Goal: Information Seeking & Learning: Find specific fact

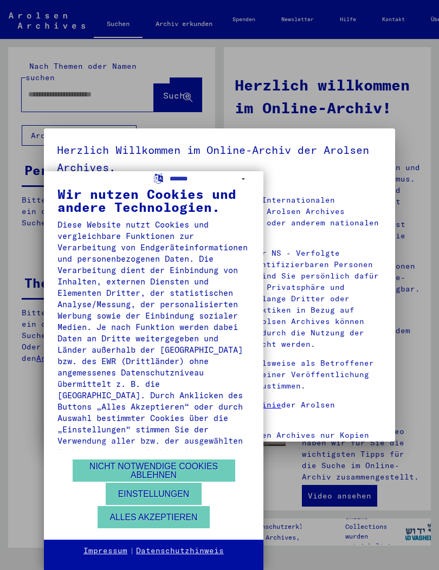
click at [183, 515] on button "Alles akzeptieren" at bounding box center [154, 517] width 113 height 22
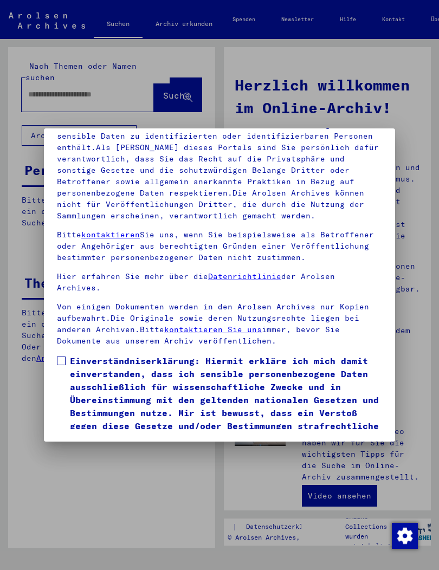
scroll to position [148, 0]
click at [119, 451] on button "Ich stimme zu" at bounding box center [98, 461] width 82 height 21
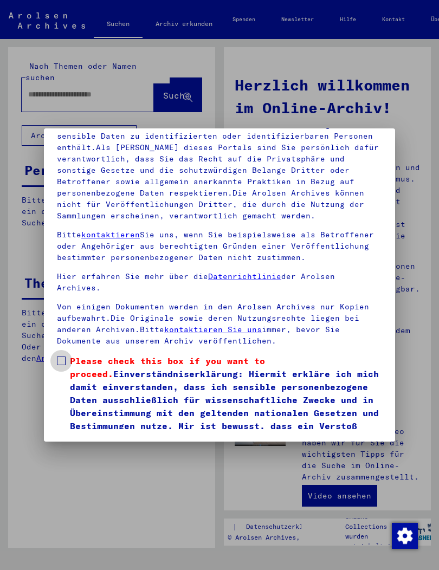
click at [65, 357] on span at bounding box center [61, 361] width 9 height 9
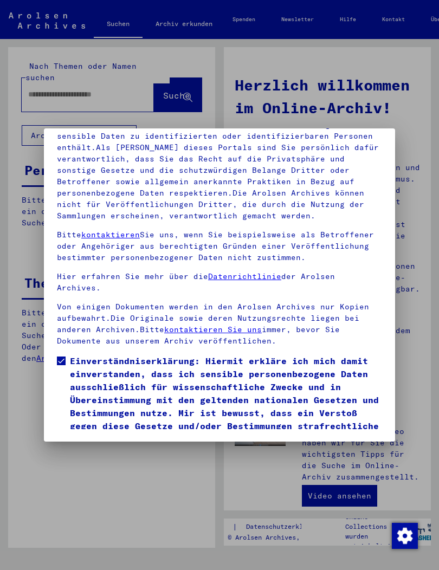
click at [115, 451] on button "Ich stimme zu" at bounding box center [98, 461] width 82 height 21
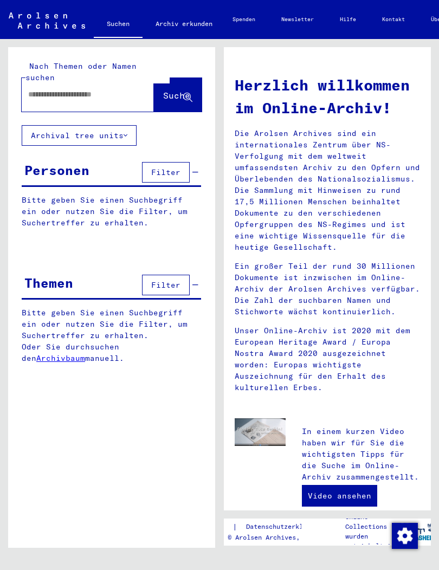
click at [172, 167] on span "Filter" at bounding box center [165, 172] width 29 height 10
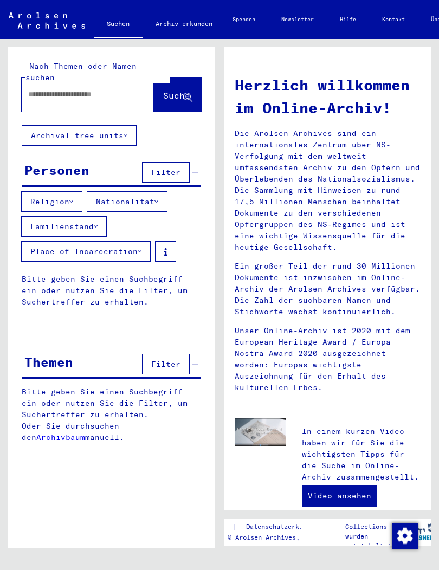
click at [99, 89] on input "text" at bounding box center [74, 94] width 93 height 11
click at [183, 93] on icon at bounding box center [187, 97] width 9 height 9
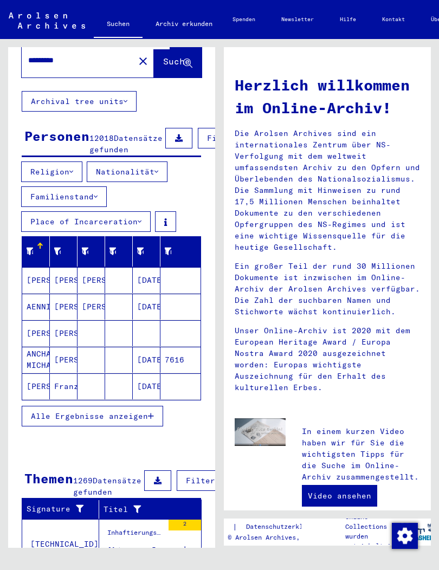
scroll to position [34, 0]
click at [127, 418] on span "Alle Ergebnisse anzeigen" at bounding box center [89, 416] width 117 height 10
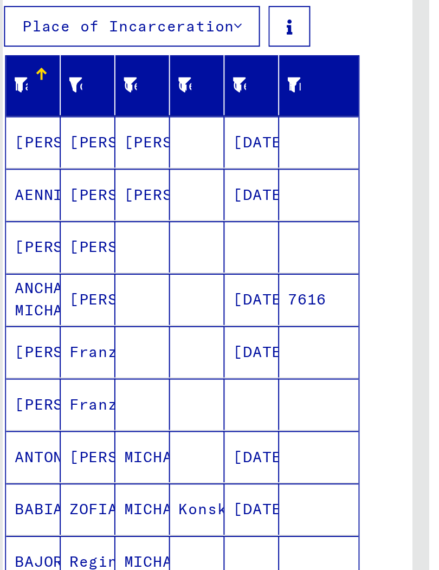
scroll to position [54, 11]
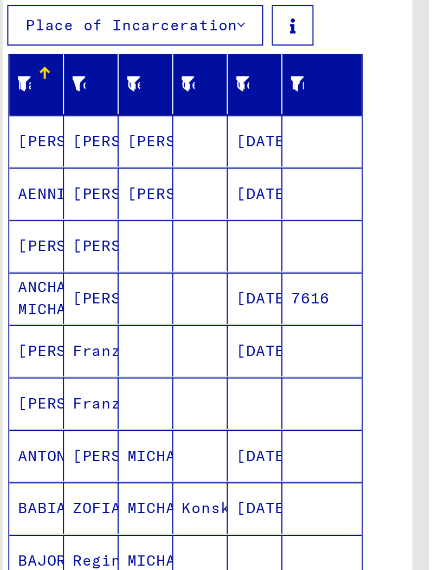
click at [14, 406] on mat-cell "ANTONKIEWITSCH" at bounding box center [25, 419] width 28 height 26
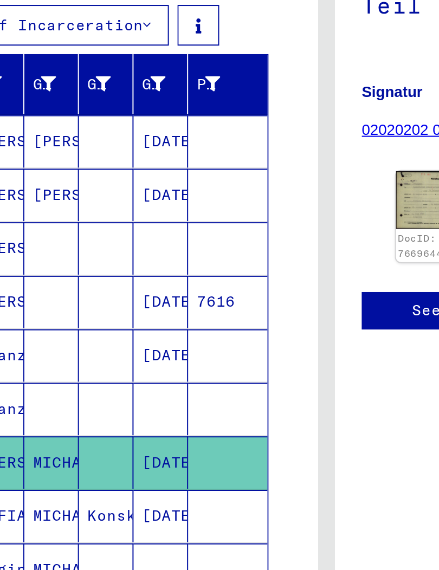
scroll to position [0, 48]
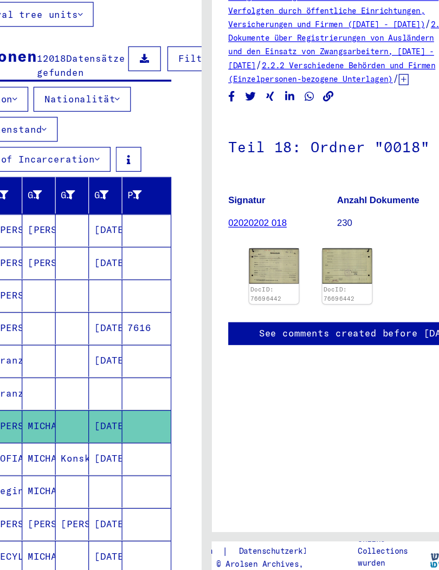
click at [242, 275] on img at bounding box center [226, 289] width 41 height 29
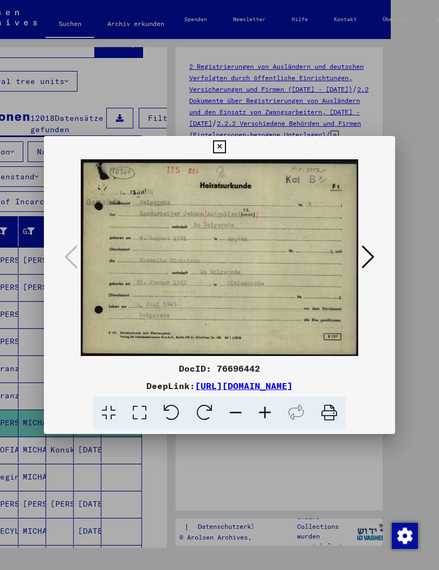
click at [370, 254] on icon at bounding box center [367, 257] width 13 height 26
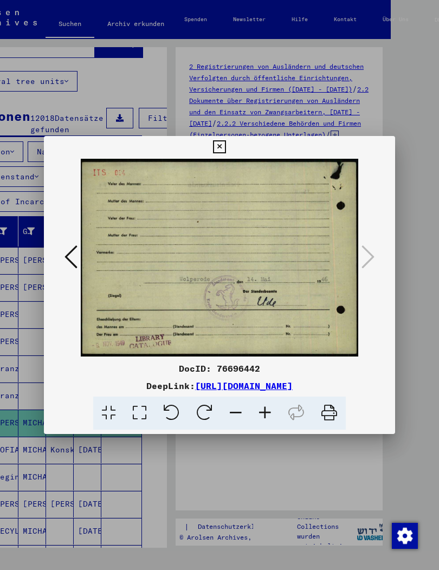
click at [225, 140] on icon at bounding box center [219, 146] width 12 height 13
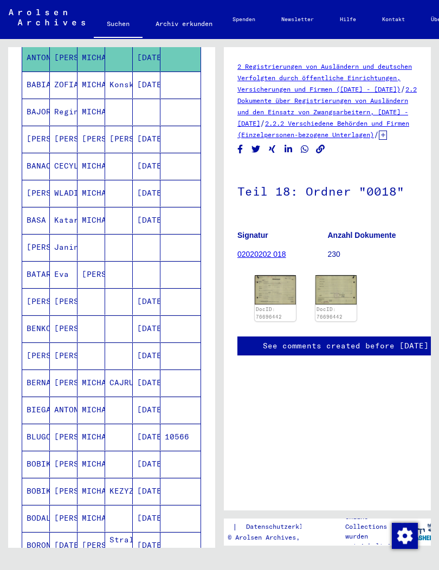
scroll to position [420, 0]
click at [57, 396] on mat-cell "ANTONINA" at bounding box center [64, 409] width 28 height 27
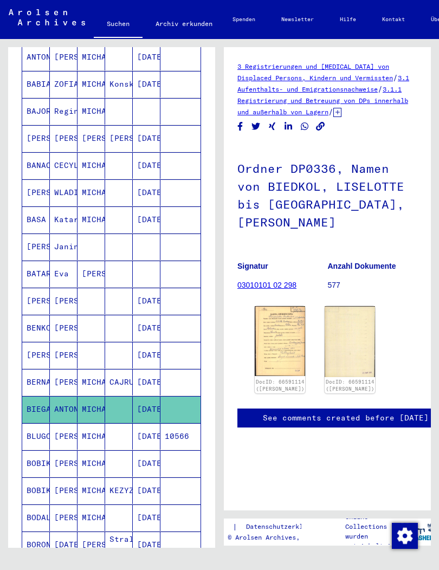
click at [289, 318] on img at bounding box center [280, 341] width 50 height 70
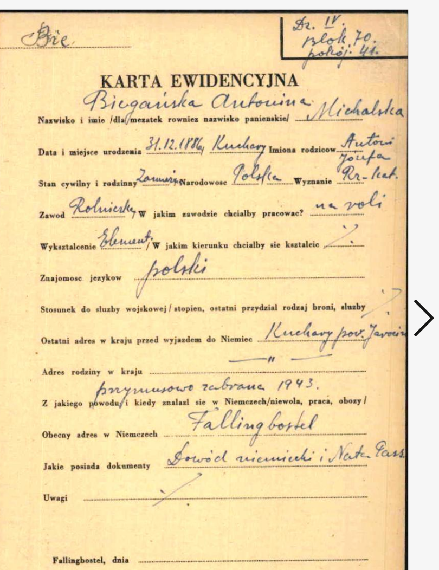
click at [361, 244] on icon at bounding box center [367, 257] width 13 height 26
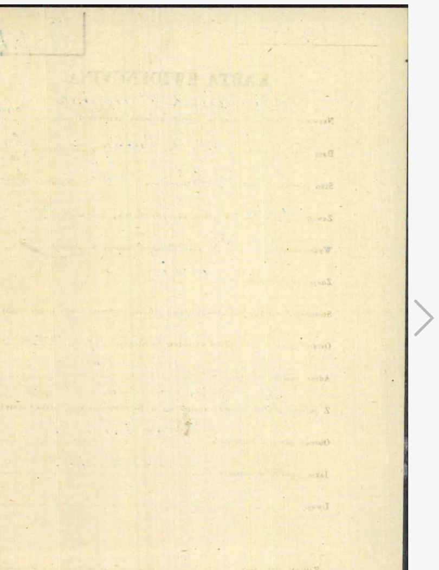
click at [81, 241] on img at bounding box center [219, 258] width 277 height 462
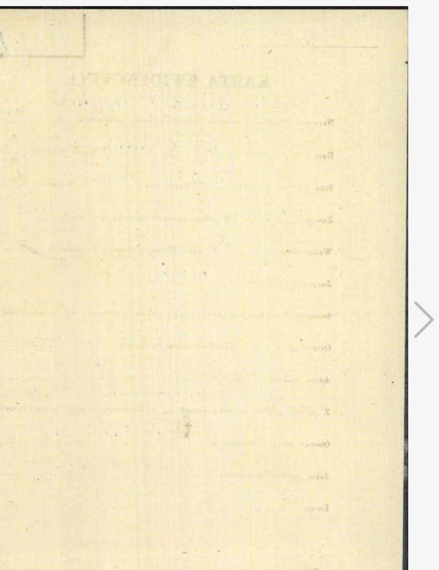
click at [81, 199] on img at bounding box center [219, 258] width 277 height 462
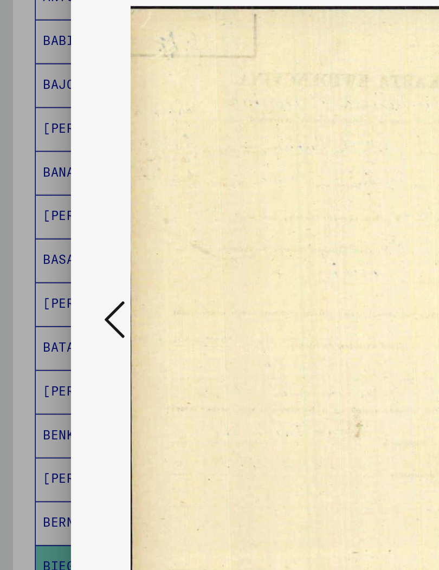
click at [73, 244] on icon at bounding box center [70, 257] width 13 height 26
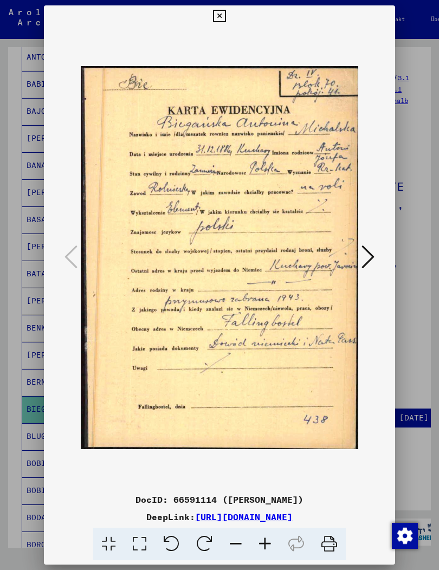
click at [225, 10] on icon at bounding box center [219, 16] width 12 height 13
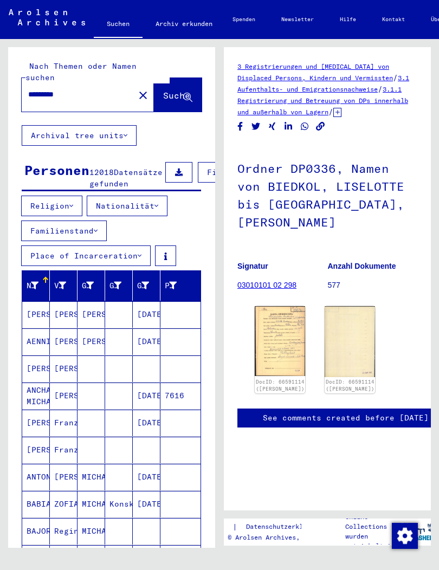
click at [207, 167] on span "Filter" at bounding box center [221, 172] width 29 height 10
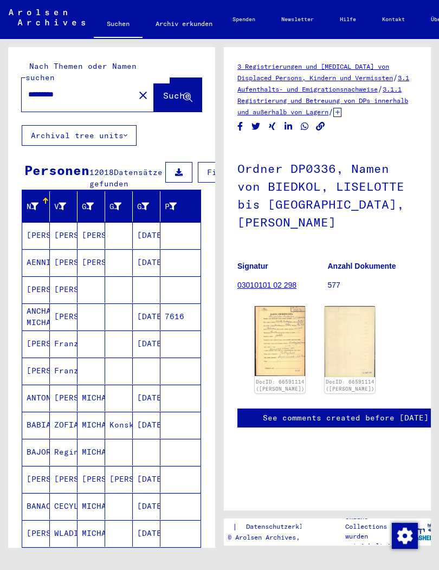
click at [28, 89] on input "*********" at bounding box center [78, 94] width 100 height 11
type input "**********"
click at [173, 90] on span "Suche" at bounding box center [176, 95] width 27 height 11
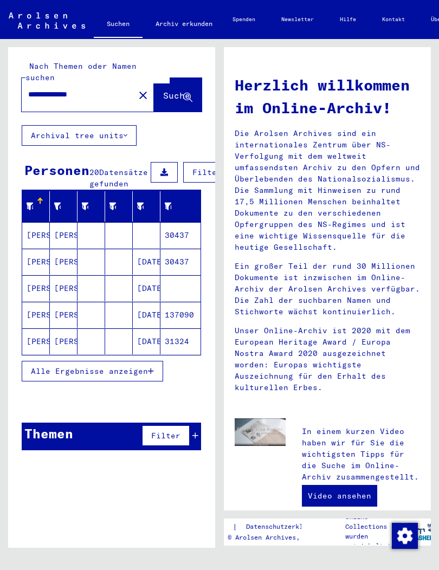
click at [66, 222] on mat-cell "[PERSON_NAME]" at bounding box center [64, 235] width 28 height 26
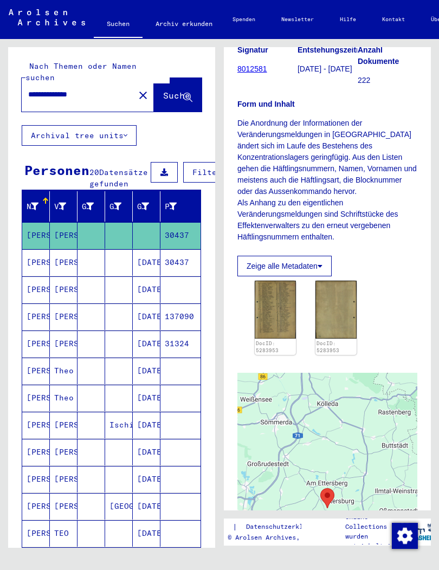
scroll to position [157, 0]
click at [285, 296] on img at bounding box center [275, 309] width 41 height 57
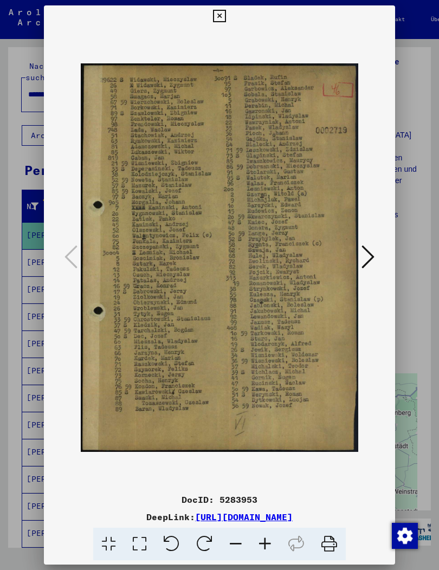
click at [225, 10] on icon at bounding box center [219, 16] width 12 height 13
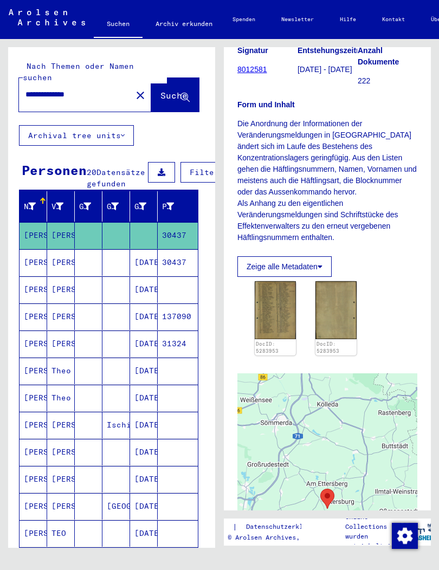
scroll to position [0, 3]
click at [46, 89] on input "**********" at bounding box center [75, 94] width 100 height 11
click at [44, 89] on input "**********" at bounding box center [75, 94] width 100 height 11
click at [134, 89] on mat-icon "close" at bounding box center [140, 95] width 13 height 13
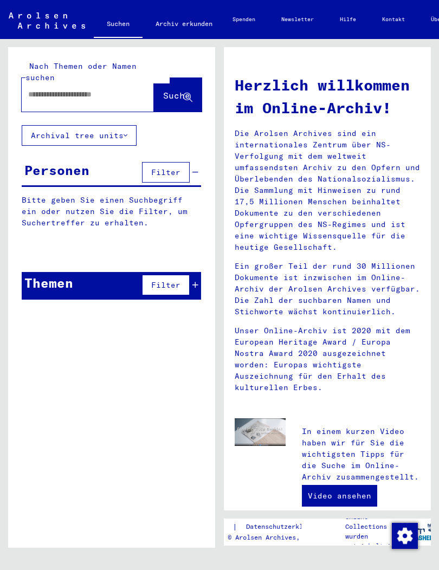
click at [93, 89] on input "text" at bounding box center [74, 94] width 93 height 11
click at [171, 90] on span "Suche" at bounding box center [176, 95] width 27 height 11
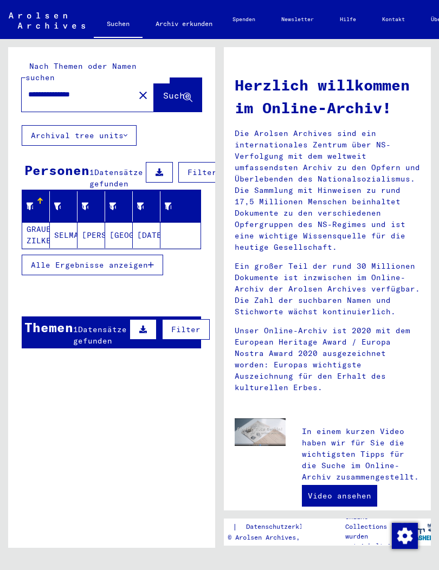
click at [97, 222] on mat-cell "[PERSON_NAME]" at bounding box center [91, 235] width 28 height 26
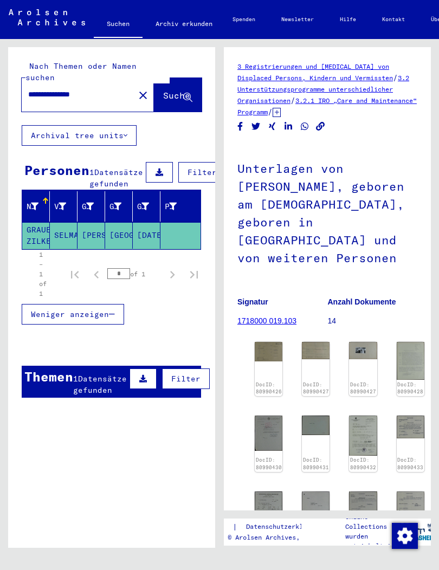
click at [277, 342] on div "DocID: 80990426" at bounding box center [269, 369] width 28 height 54
click at [277, 342] on img at bounding box center [269, 352] width 28 height 20
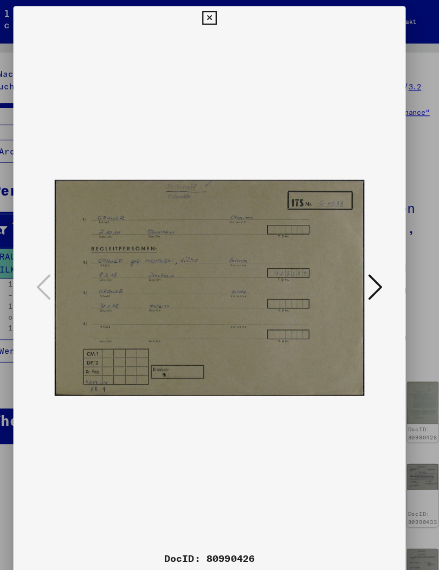
click at [361, 254] on icon at bounding box center [367, 257] width 13 height 26
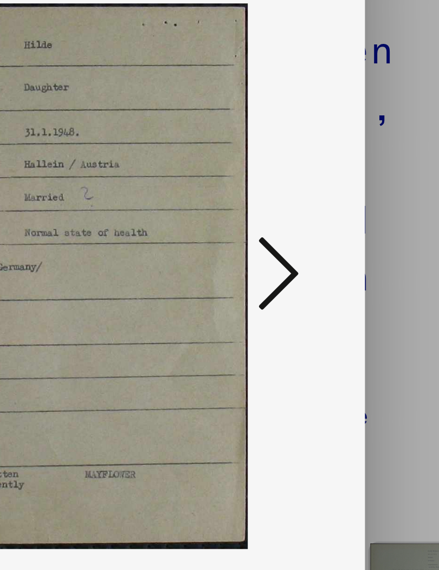
click at [361, 244] on icon at bounding box center [367, 257] width 13 height 26
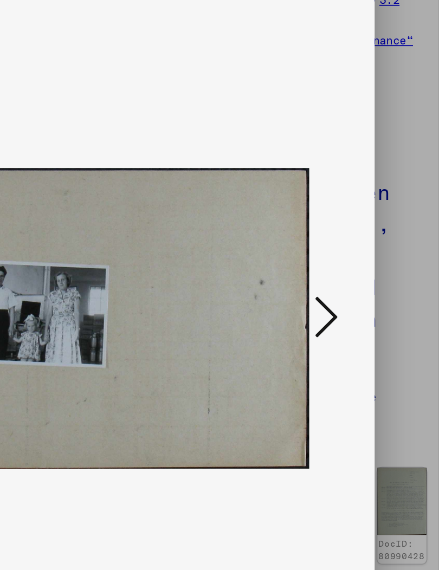
click at [361, 244] on icon at bounding box center [367, 257] width 13 height 26
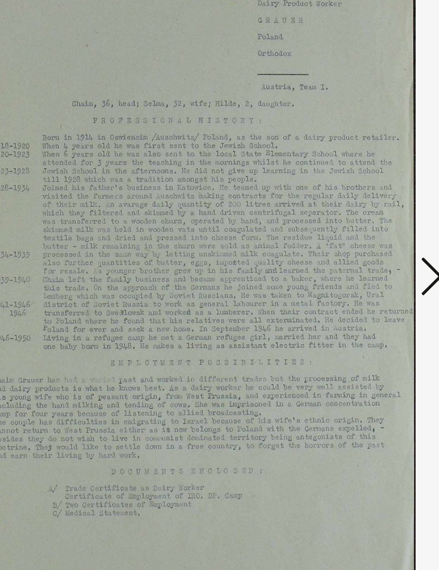
click at [361, 244] on icon at bounding box center [367, 257] width 13 height 26
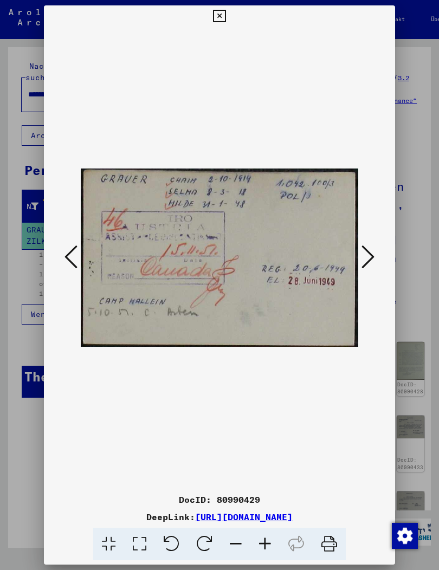
click at [367, 257] on icon at bounding box center [367, 257] width 13 height 26
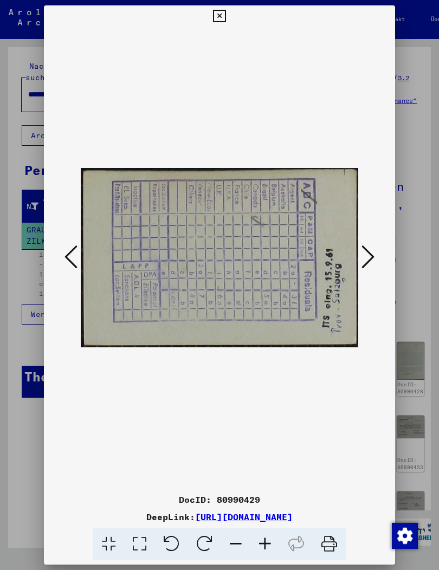
click at [373, 256] on icon at bounding box center [367, 257] width 13 height 26
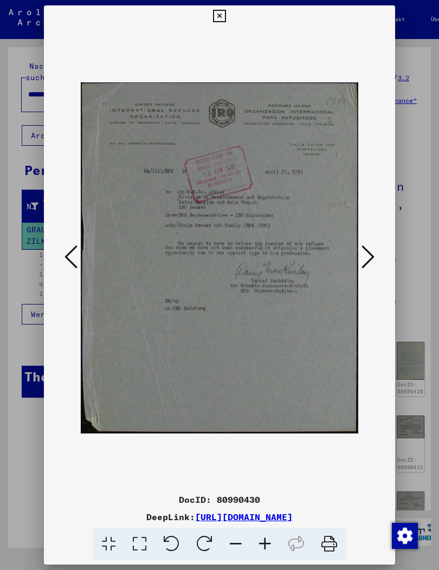
click at [370, 259] on icon at bounding box center [367, 257] width 13 height 26
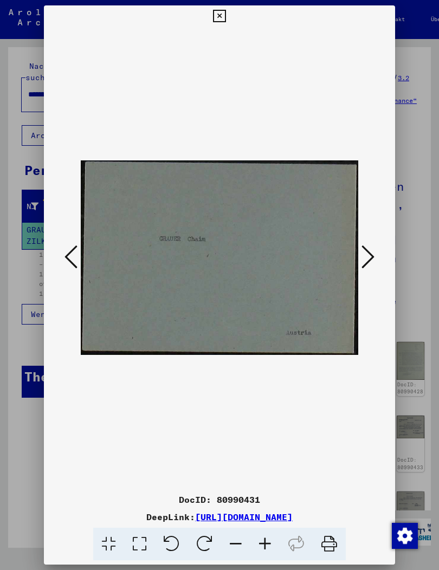
click at [364, 256] on icon at bounding box center [367, 257] width 13 height 26
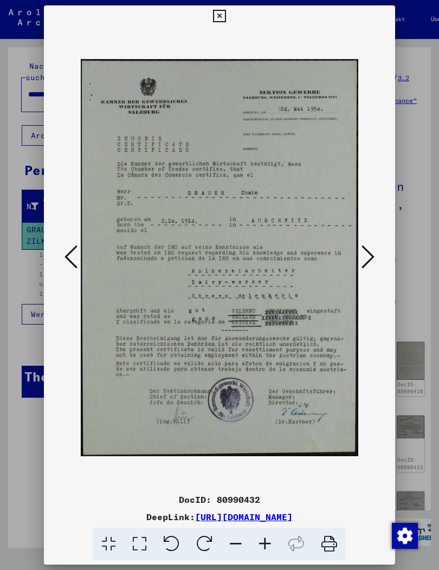
click at [377, 247] on button at bounding box center [368, 257] width 20 height 31
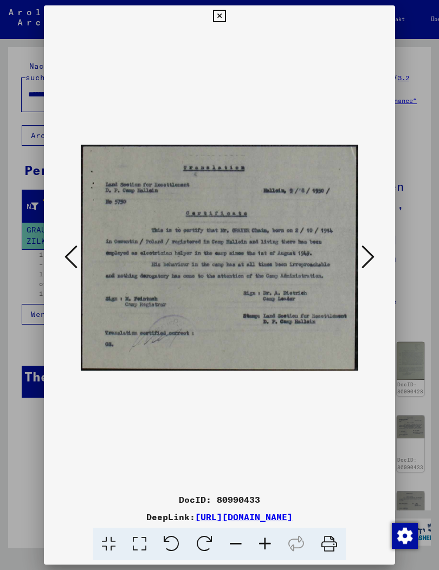
click at [370, 255] on icon at bounding box center [367, 257] width 13 height 26
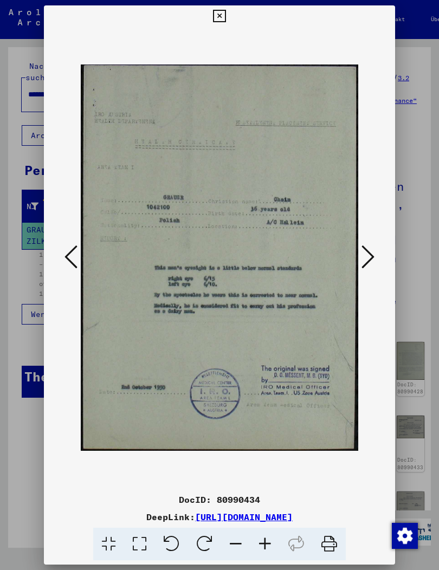
click at [367, 256] on icon at bounding box center [367, 257] width 13 height 26
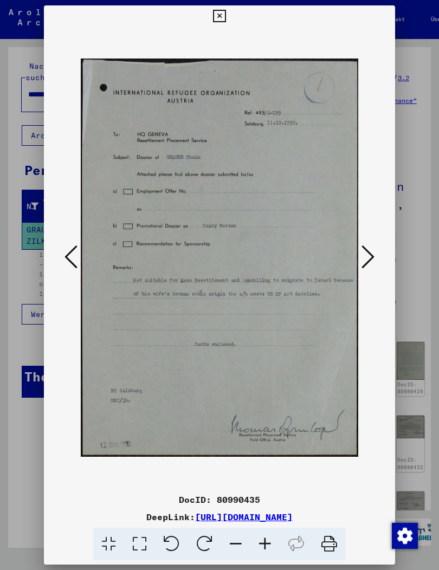
click at [366, 251] on icon at bounding box center [367, 257] width 13 height 26
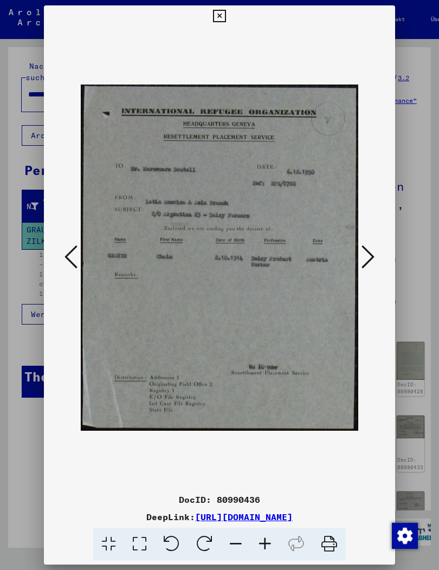
click at [364, 254] on icon at bounding box center [367, 257] width 13 height 26
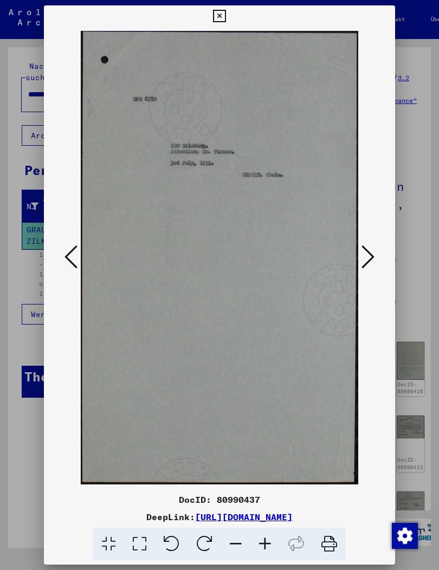
click at [361, 254] on icon at bounding box center [367, 257] width 13 height 26
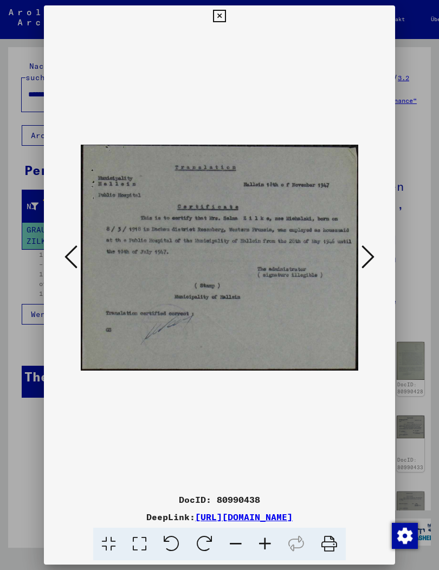
click at [363, 255] on icon at bounding box center [367, 257] width 13 height 26
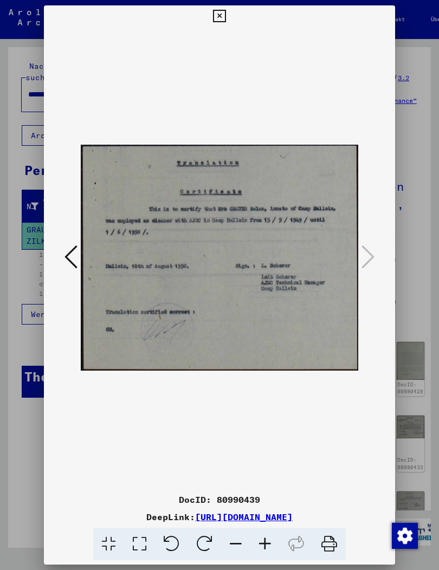
click at [229, 12] on button at bounding box center [219, 16] width 19 height 22
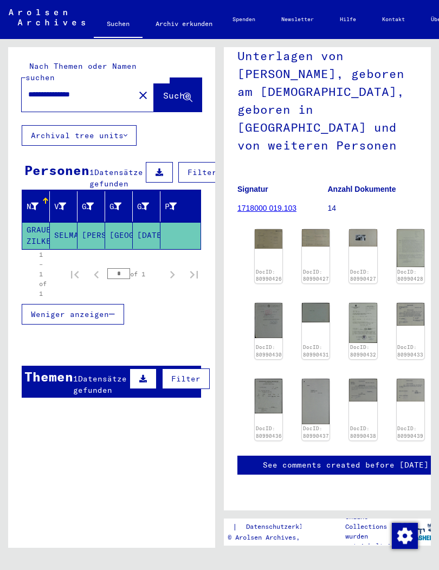
scroll to position [215, 0]
click at [53, 89] on input "**********" at bounding box center [78, 94] width 100 height 11
click at [50, 89] on input "**********" at bounding box center [78, 94] width 100 height 11
click at [49, 89] on input "**********" at bounding box center [78, 94] width 100 height 11
click at [175, 90] on span "Suche" at bounding box center [176, 95] width 27 height 11
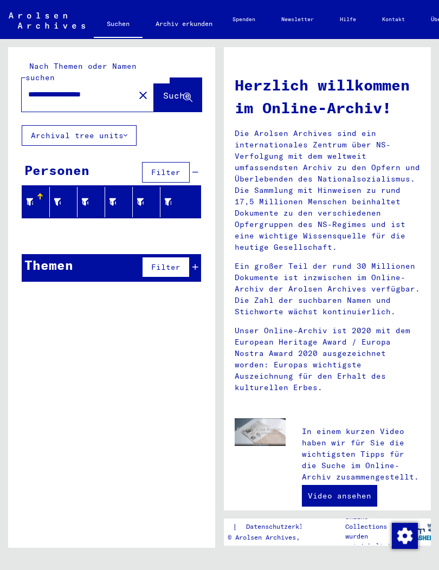
click at [68, 89] on input "**********" at bounding box center [74, 94] width 93 height 11
click at [64, 89] on input "**********" at bounding box center [74, 94] width 93 height 11
click at [159, 78] on button "Suche" at bounding box center [178, 95] width 48 height 34
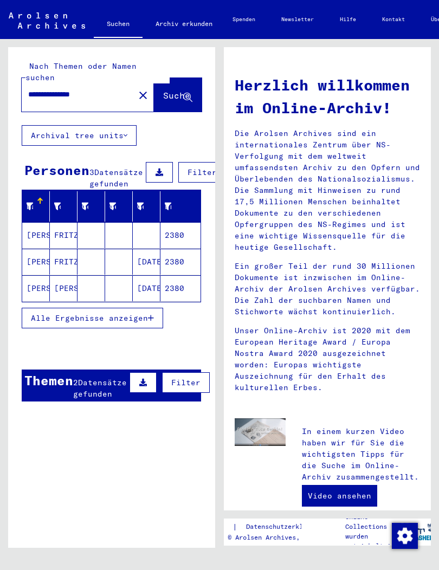
click at [52, 222] on mat-cell "FRITZ" at bounding box center [64, 235] width 28 height 26
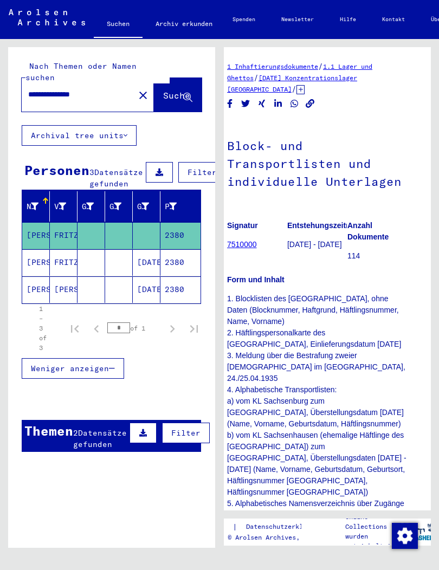
scroll to position [0, 10]
click at [60, 249] on mat-cell "FRITZ" at bounding box center [64, 262] width 28 height 27
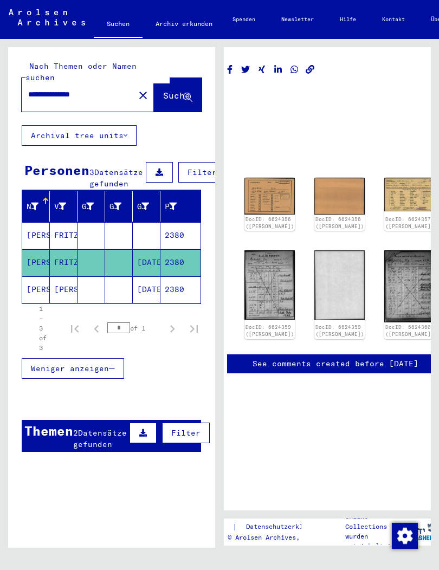
click at [264, 180] on img at bounding box center [269, 196] width 50 height 37
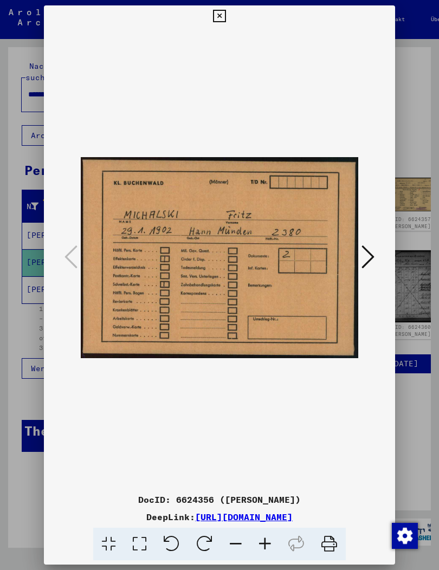
click at [371, 255] on icon at bounding box center [367, 257] width 13 height 26
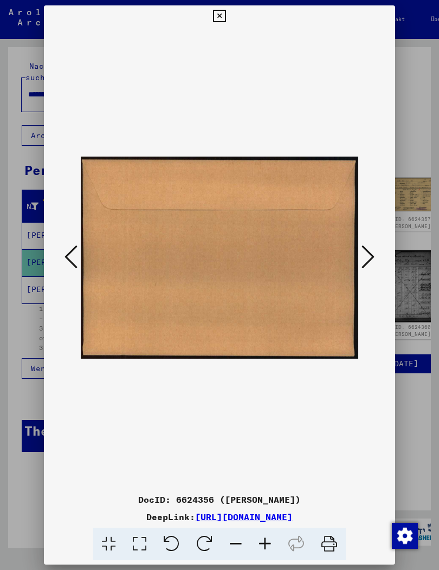
click at [366, 255] on icon at bounding box center [367, 257] width 13 height 26
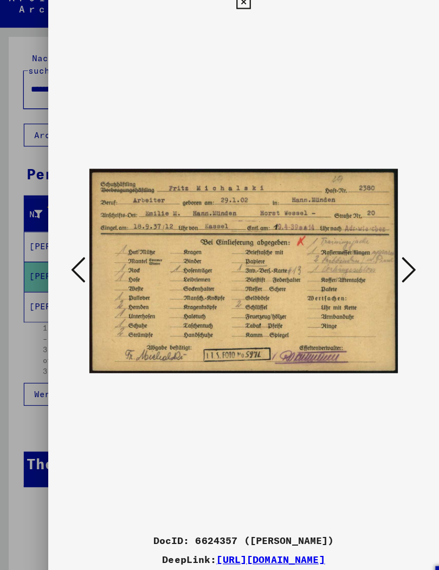
click at [367, 244] on icon at bounding box center [367, 257] width 13 height 26
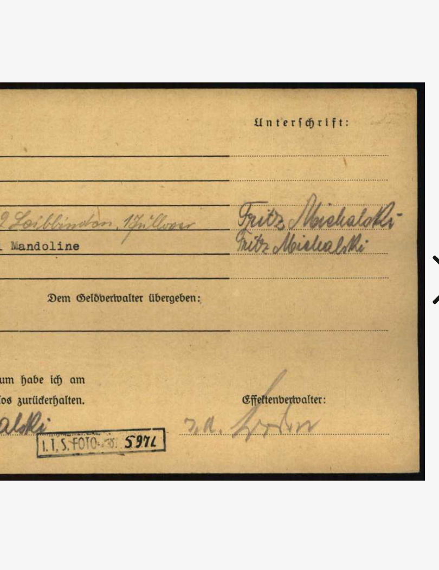
click at [358, 242] on button at bounding box center [368, 257] width 20 height 31
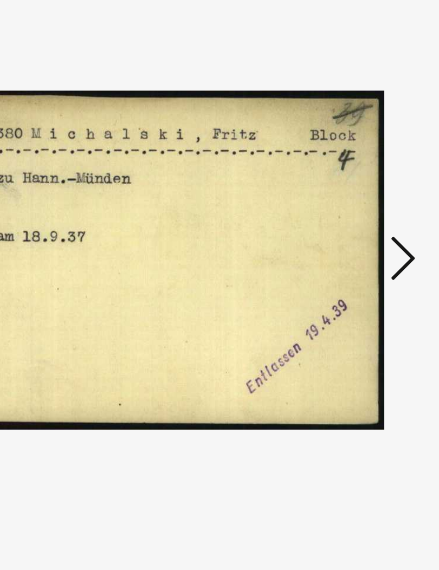
click at [361, 244] on icon at bounding box center [367, 257] width 13 height 26
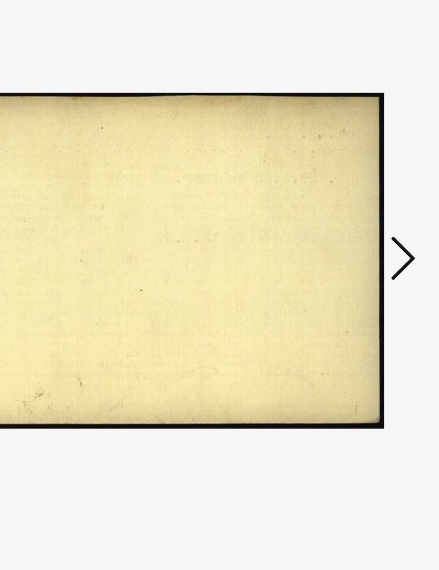
click at [361, 244] on icon at bounding box center [367, 257] width 13 height 26
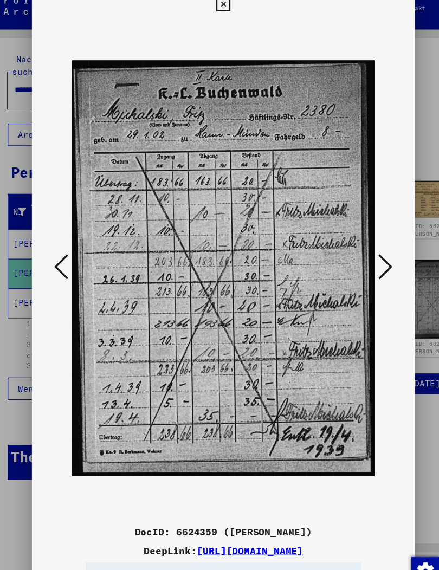
click at [361, 244] on icon at bounding box center [367, 257] width 13 height 26
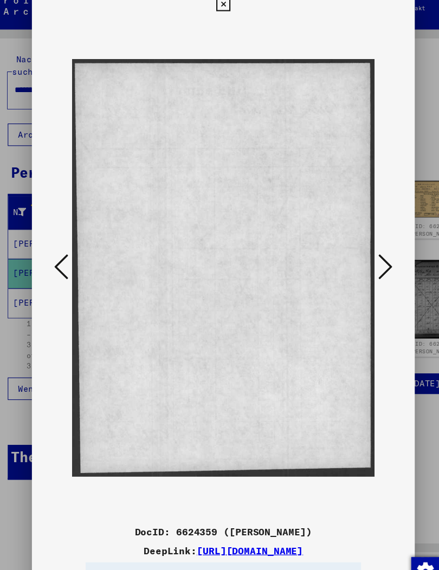
click at [361, 244] on icon at bounding box center [367, 257] width 13 height 26
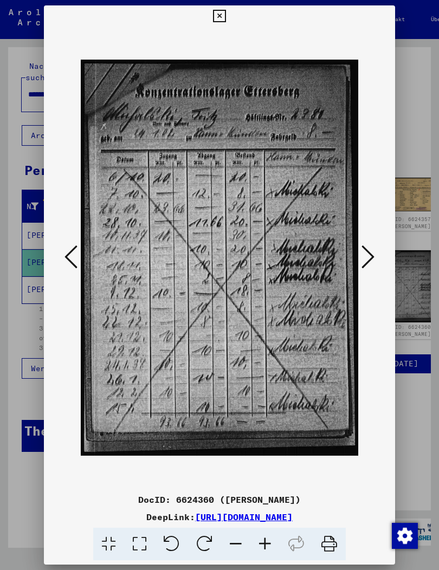
click at [372, 254] on icon at bounding box center [367, 257] width 13 height 26
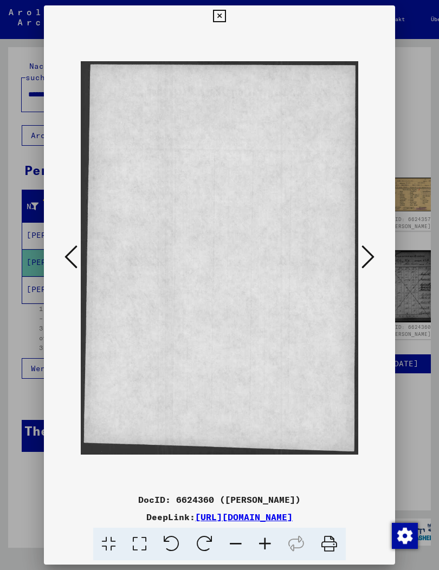
click at [367, 255] on icon at bounding box center [367, 257] width 13 height 26
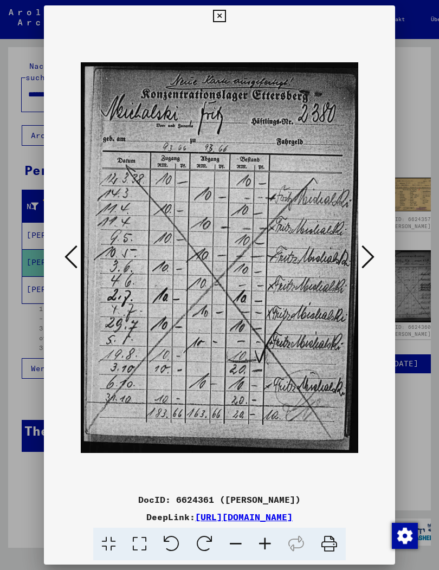
click at [370, 252] on icon at bounding box center [367, 257] width 13 height 26
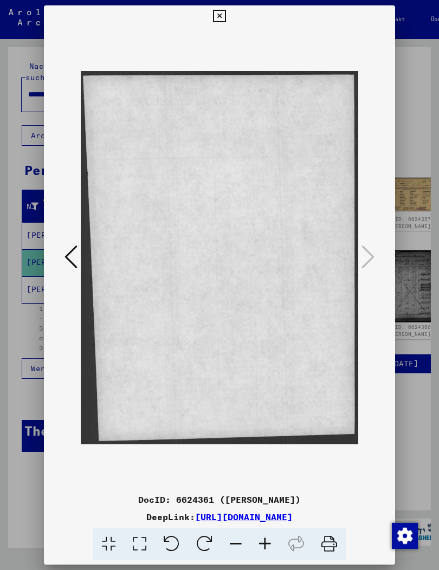
click at [229, 17] on button at bounding box center [219, 16] width 19 height 22
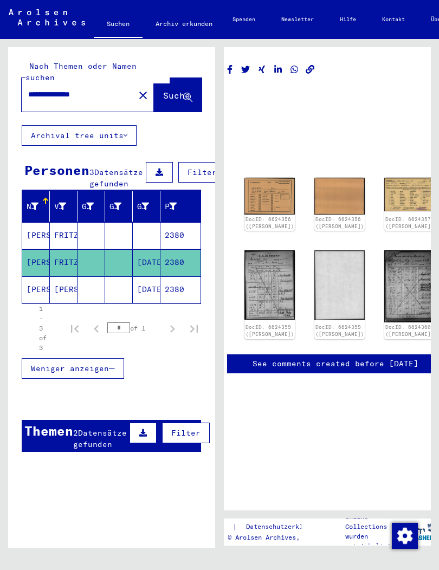
click at [51, 276] on mat-cell "[PERSON_NAME]" at bounding box center [64, 289] width 28 height 27
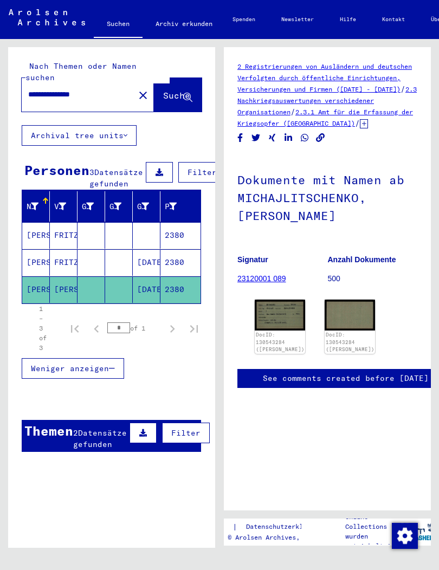
click at [286, 300] on img at bounding box center [280, 315] width 50 height 30
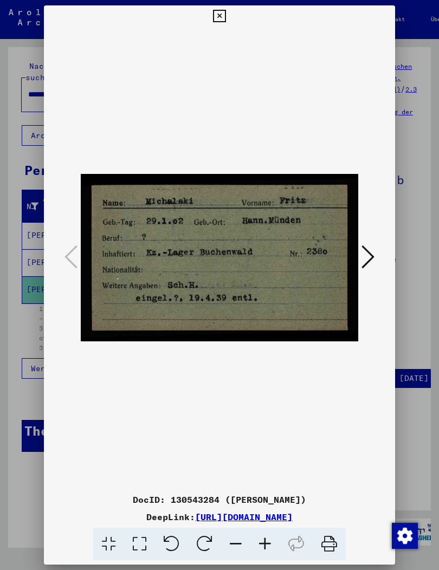
click at [373, 252] on icon at bounding box center [367, 257] width 13 height 26
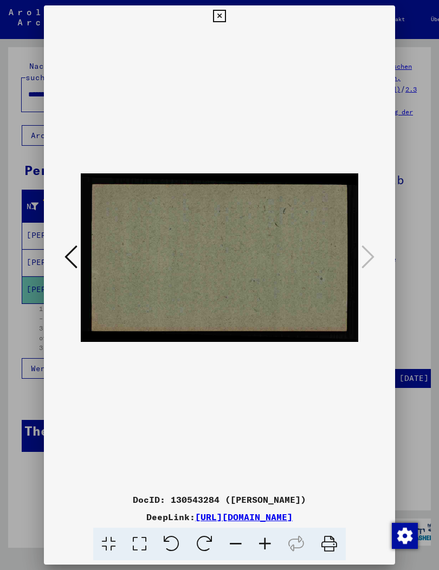
click at [225, 13] on icon at bounding box center [219, 16] width 12 height 13
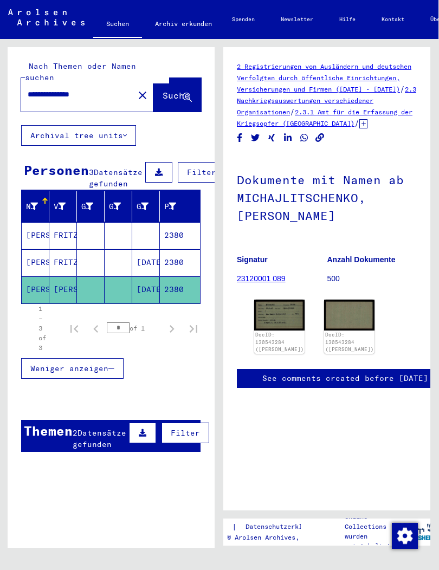
scroll to position [0, 1]
click at [49, 89] on input "**********" at bounding box center [78, 94] width 100 height 11
click at [51, 89] on input "**********" at bounding box center [78, 94] width 100 height 11
click at [46, 89] on input "**********" at bounding box center [78, 94] width 100 height 11
click at [167, 90] on span "Suche" at bounding box center [176, 95] width 27 height 11
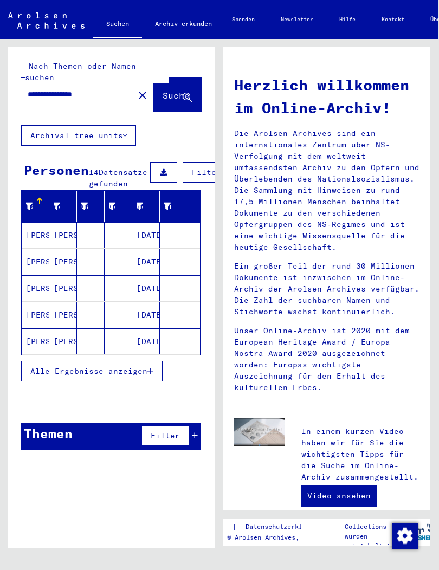
click at [42, 232] on mat-cell "[PERSON_NAME]" at bounding box center [36, 235] width 28 height 26
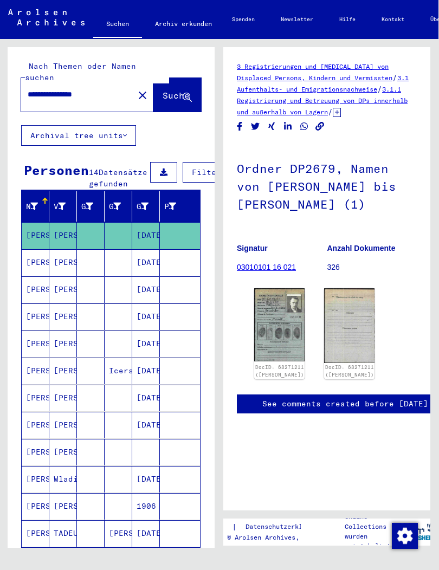
click at [277, 316] on img at bounding box center [279, 324] width 50 height 73
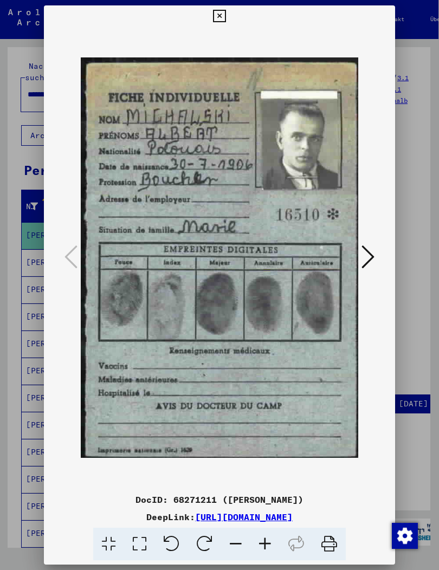
click at [371, 256] on icon at bounding box center [367, 257] width 13 height 26
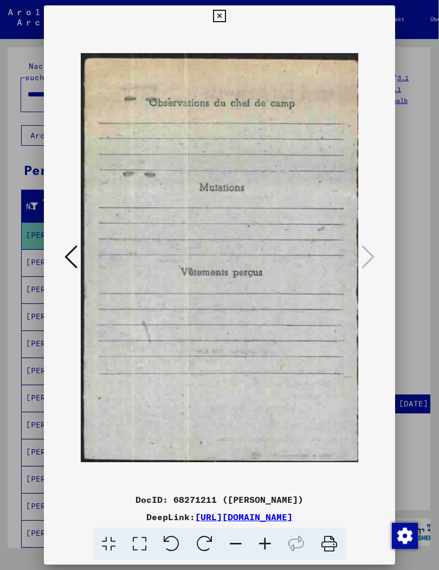
click at [225, 10] on icon at bounding box center [219, 16] width 12 height 13
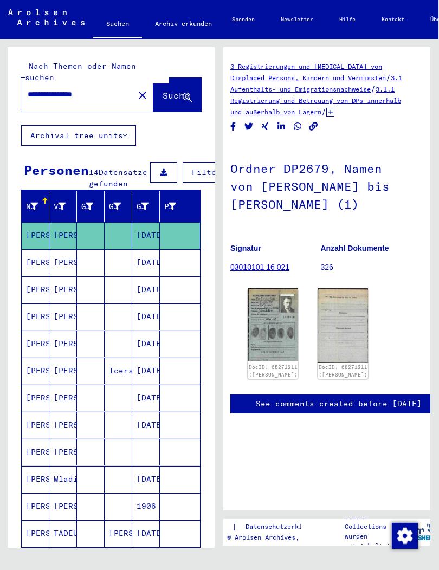
click at [54, 260] on mat-cell "[PERSON_NAME]" at bounding box center [63, 262] width 28 height 27
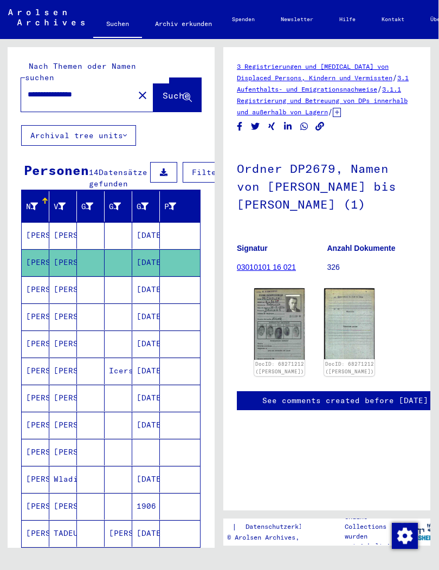
click at [50, 291] on mat-cell "[PERSON_NAME]" at bounding box center [63, 289] width 28 height 27
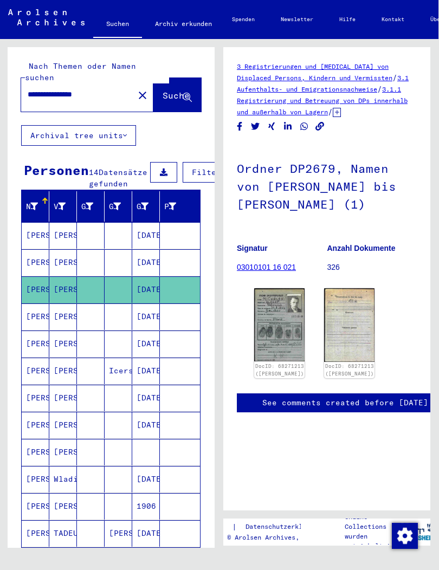
scroll to position [64, -1]
click at [62, 321] on mat-cell "[PERSON_NAME]" at bounding box center [63, 316] width 28 height 27
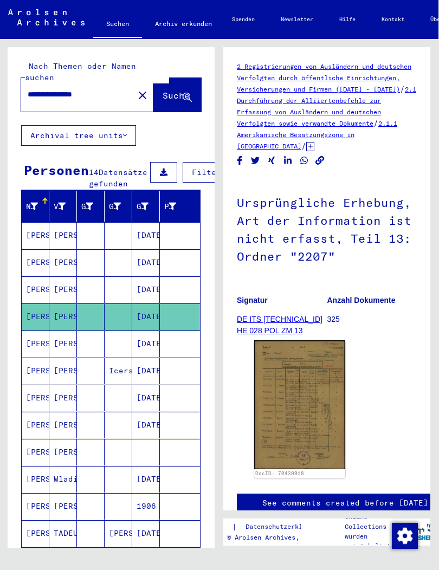
click at [331, 363] on img at bounding box center [299, 404] width 91 height 129
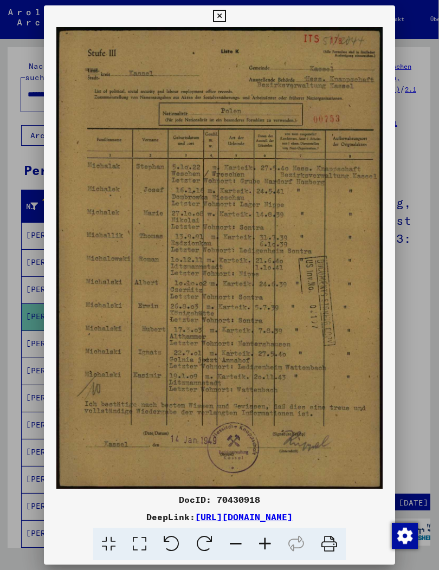
click at [225, 11] on icon at bounding box center [219, 16] width 12 height 13
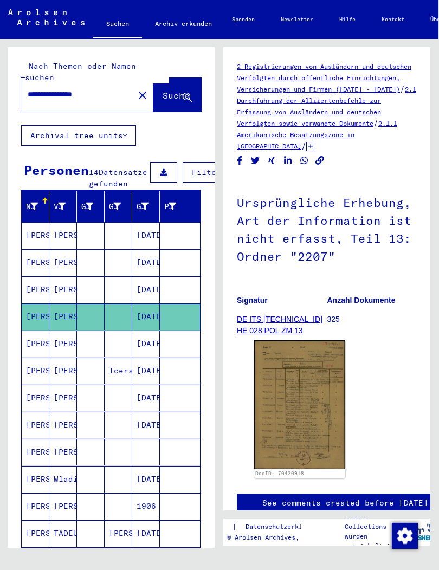
click at [61, 344] on mat-cell "[PERSON_NAME]" at bounding box center [63, 344] width 28 height 27
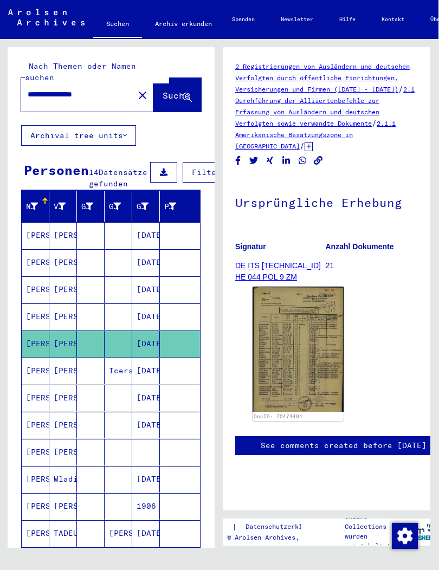
scroll to position [13, 2]
click at [316, 338] on img at bounding box center [298, 349] width 91 height 125
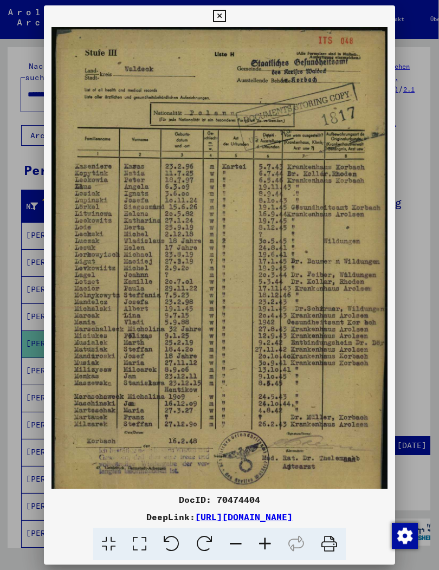
click at [225, 10] on icon at bounding box center [219, 16] width 12 height 13
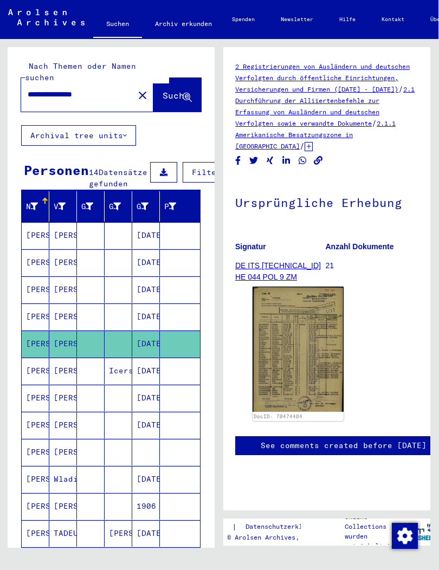
click at [53, 369] on mat-cell "[PERSON_NAME]" at bounding box center [63, 371] width 28 height 27
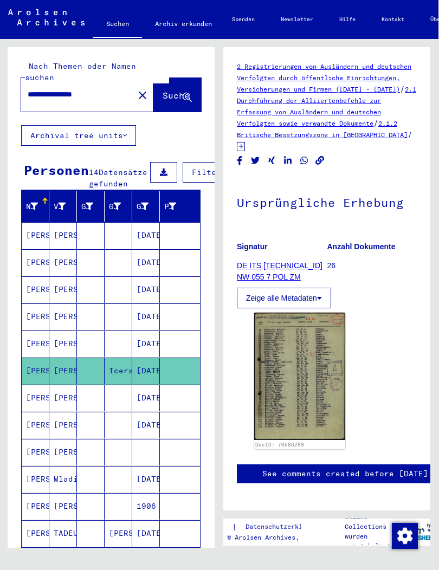
click at [47, 391] on mat-cell "[PERSON_NAME]" at bounding box center [36, 398] width 28 height 27
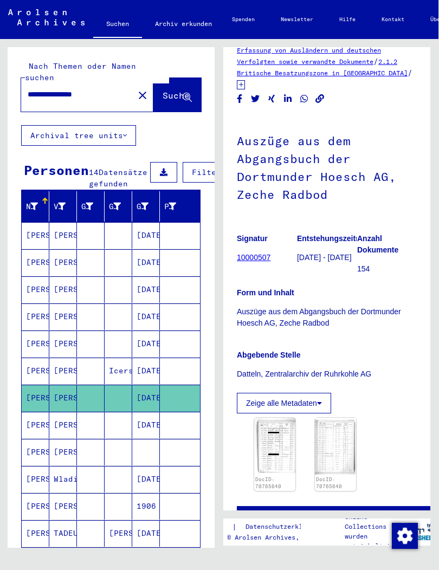
scroll to position [63, 0]
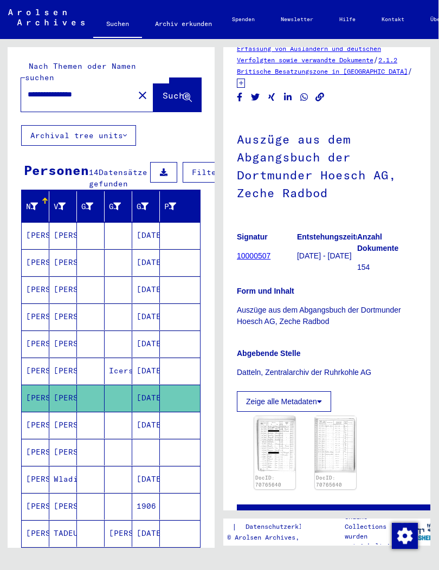
click at [286, 444] on img at bounding box center [274, 444] width 41 height 57
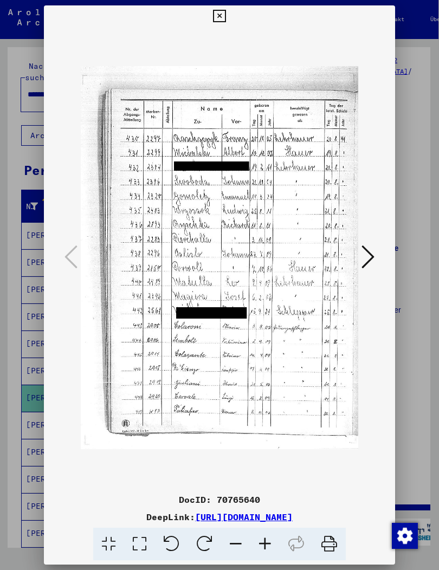
click at [370, 255] on icon at bounding box center [367, 257] width 13 height 26
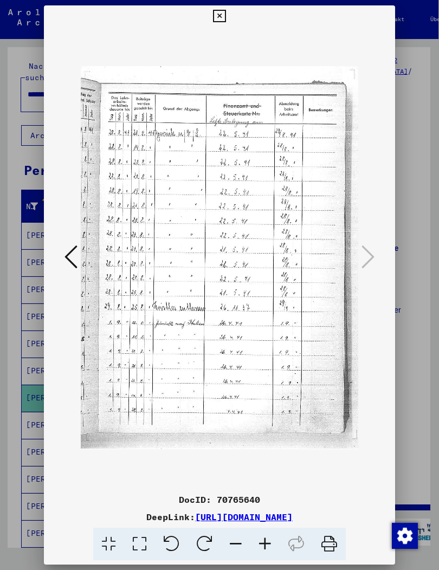
click at [229, 15] on button at bounding box center [219, 16] width 19 height 22
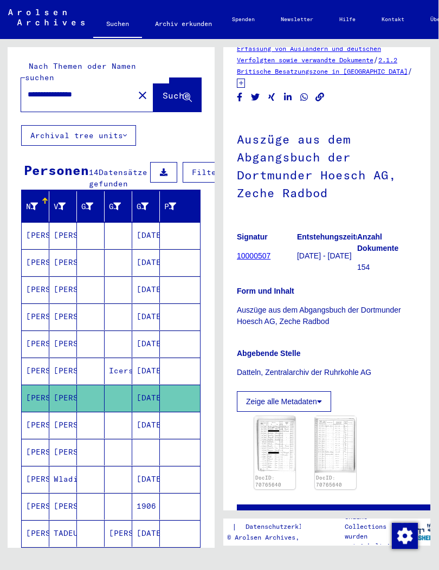
click at [52, 424] on mat-cell "[PERSON_NAME]" at bounding box center [63, 425] width 28 height 27
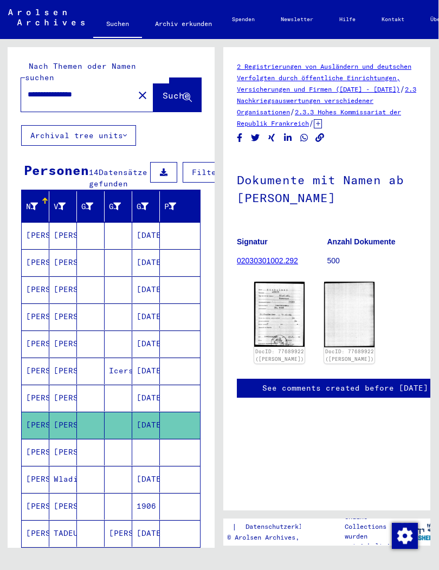
click at [278, 312] on img at bounding box center [279, 314] width 50 height 65
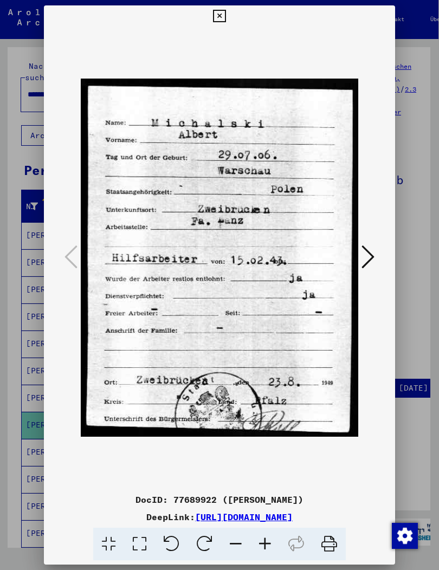
click at [225, 15] on icon at bounding box center [219, 16] width 12 height 13
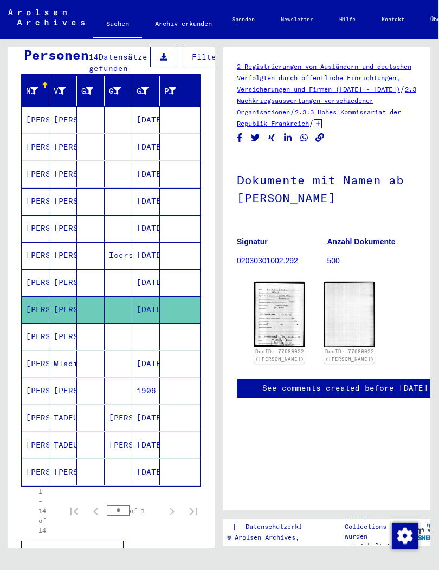
scroll to position [112, 0]
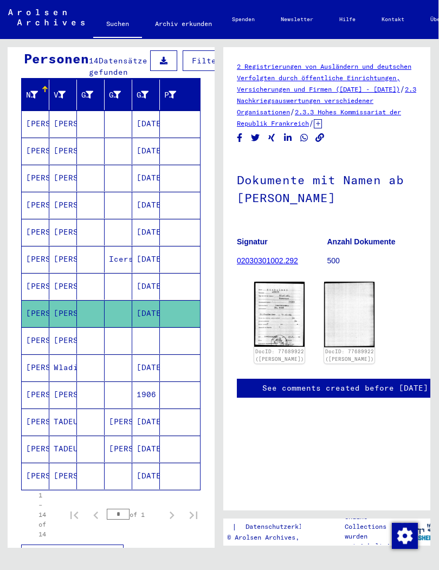
click at [58, 400] on mat-cell "[PERSON_NAME]" at bounding box center [63, 395] width 28 height 27
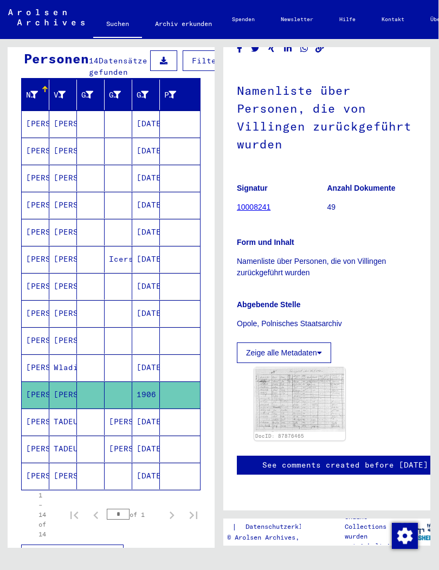
scroll to position [116, 0]
click at [338, 399] on img at bounding box center [299, 399] width 91 height 64
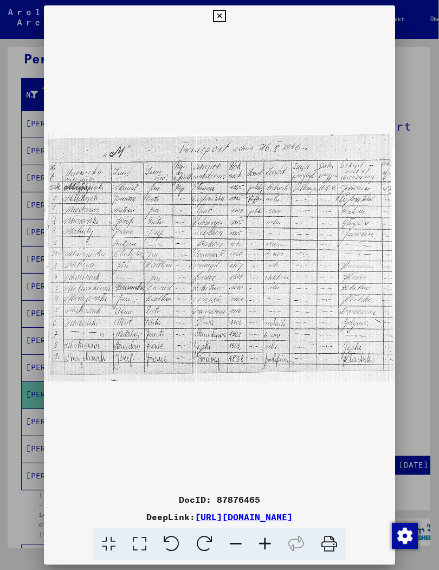
click at [225, 12] on icon at bounding box center [219, 16] width 12 height 13
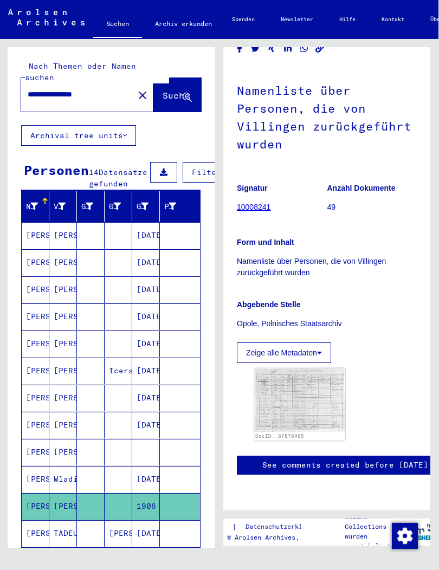
scroll to position [0, 0]
click at [55, 89] on input "**********" at bounding box center [78, 94] width 100 height 11
click at [56, 89] on input "**********" at bounding box center [78, 94] width 100 height 11
click at [51, 89] on input "**********" at bounding box center [78, 94] width 100 height 11
type input "**********"
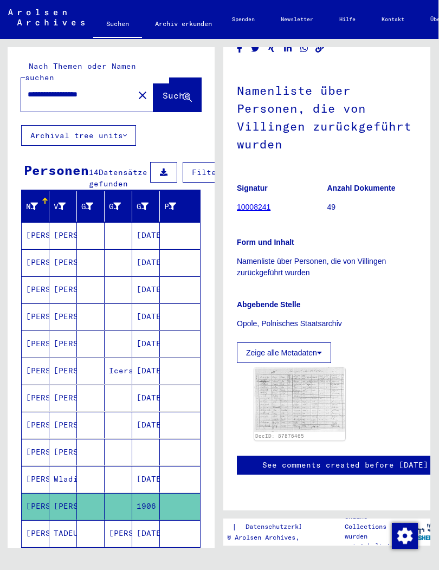
click at [192, 93] on icon at bounding box center [187, 97] width 9 height 9
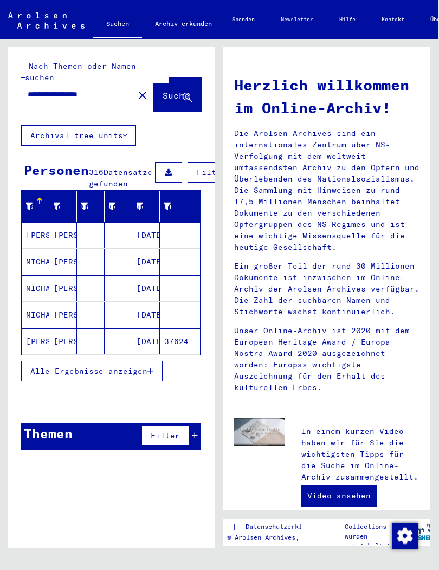
click at [54, 288] on mat-cell "[PERSON_NAME]" at bounding box center [63, 288] width 28 height 26
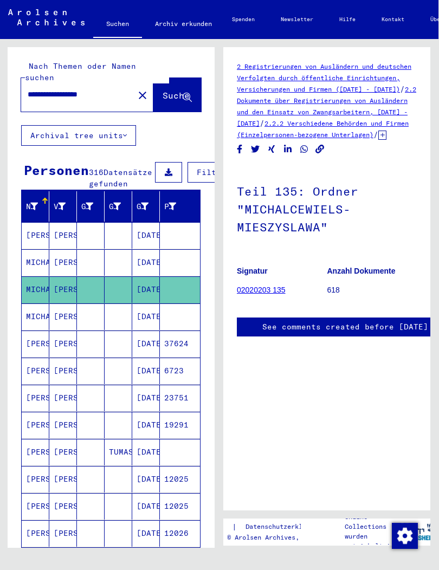
click at [62, 319] on mat-cell "[PERSON_NAME]" at bounding box center [63, 316] width 28 height 27
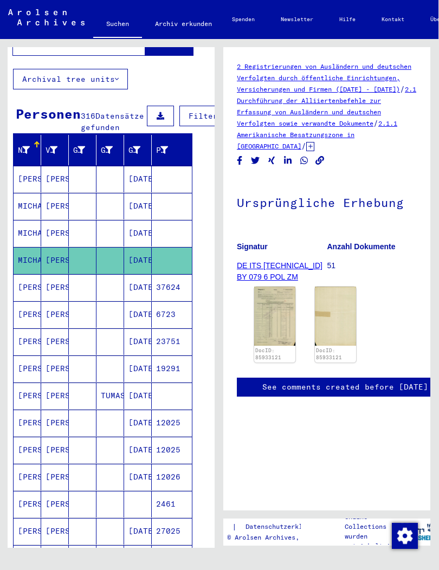
scroll to position [56, 9]
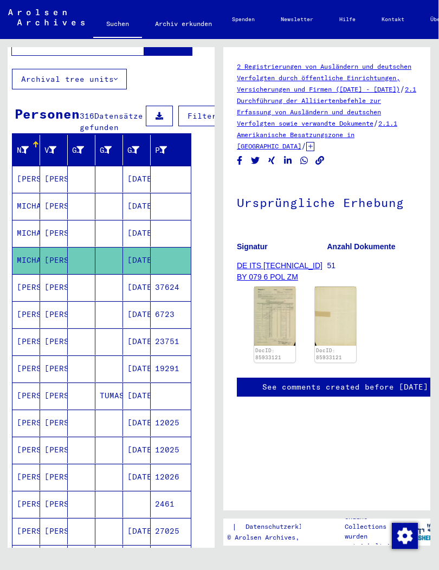
click at [57, 315] on mat-cell "[PERSON_NAME]" at bounding box center [54, 314] width 28 height 27
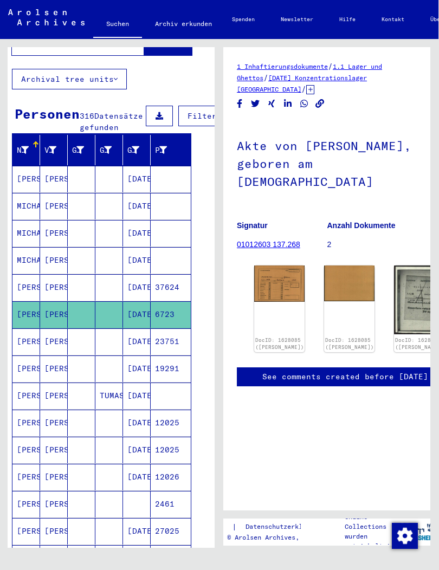
click at [57, 343] on mat-cell "[PERSON_NAME]" at bounding box center [54, 341] width 28 height 27
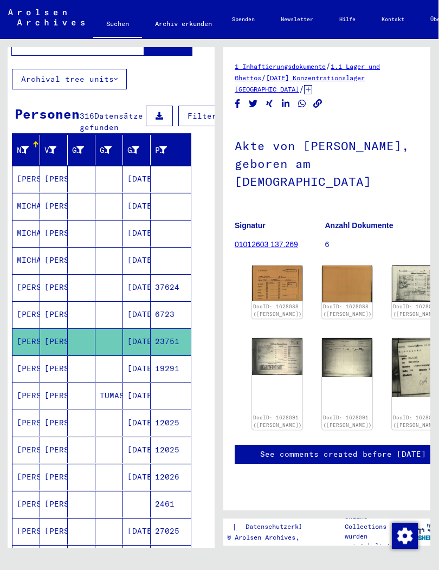
scroll to position [51, 2]
click at [269, 303] on link "DocID: 1628088 ([PERSON_NAME])" at bounding box center [277, 310] width 49 height 14
